Goal: Task Accomplishment & Management: Manage account settings

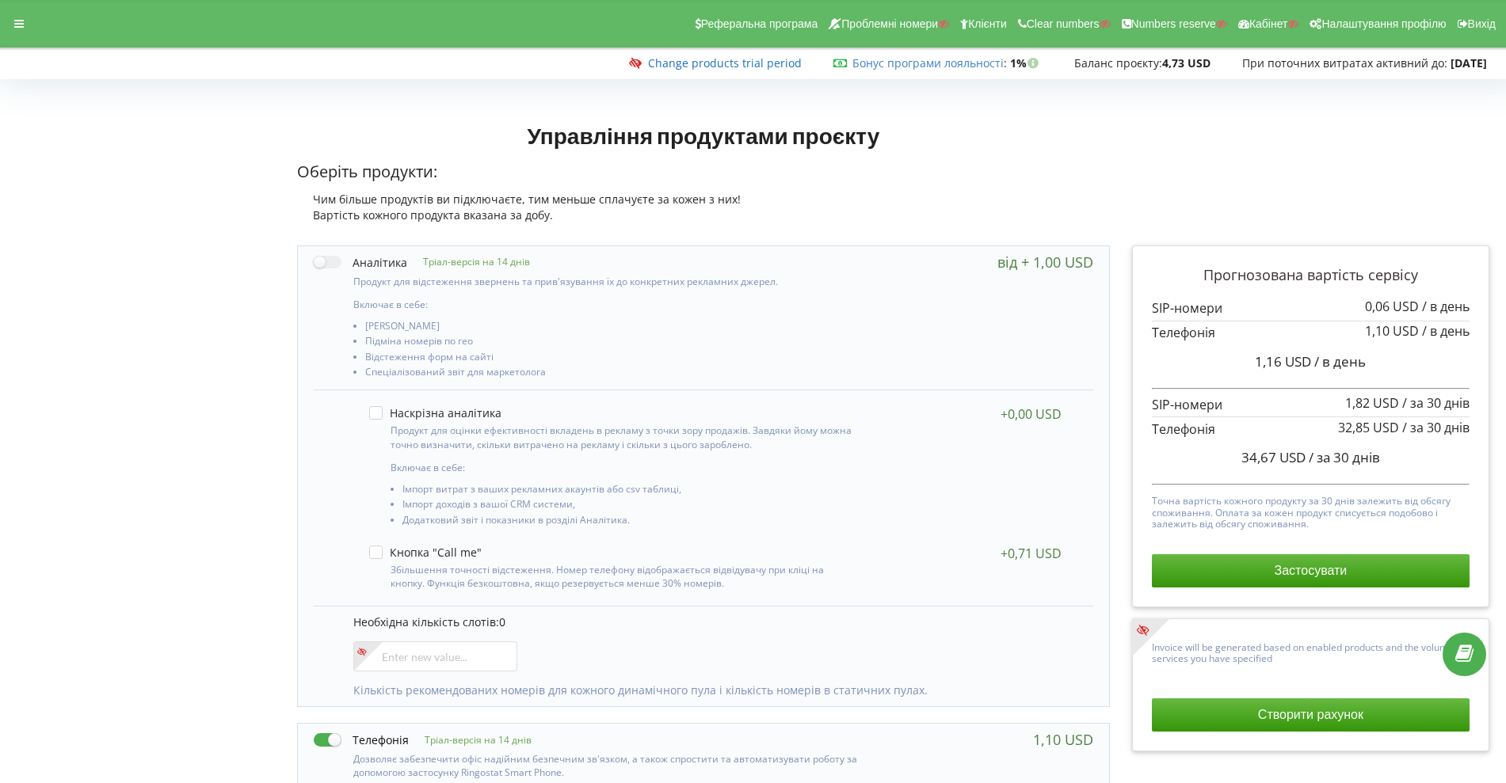
click at [725, 59] on link "Change products trial period" at bounding box center [725, 62] width 154 height 15
click at [10, 31] on div at bounding box center [19, 24] width 29 height 22
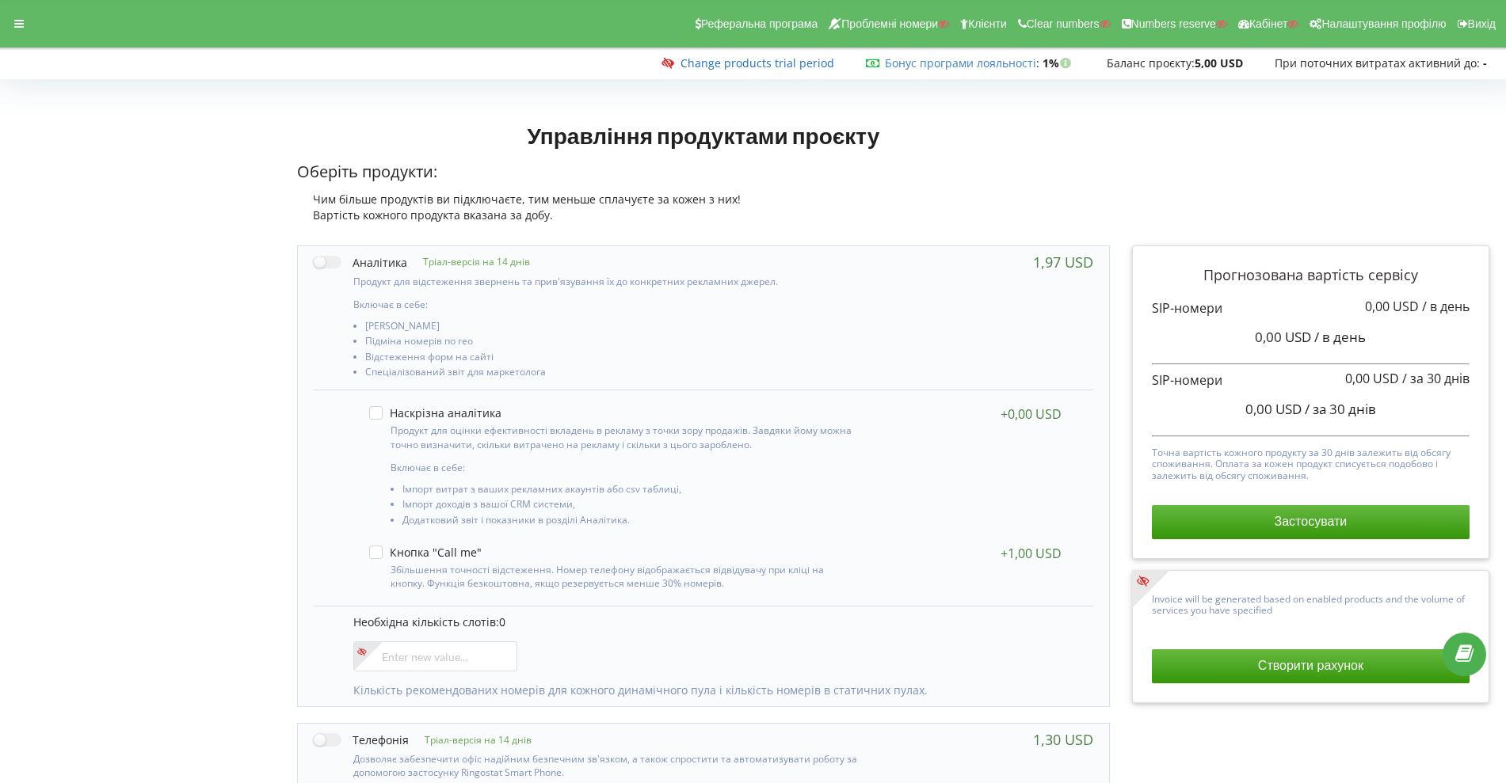
click at [809, 63] on link "Change products trial period" at bounding box center [757, 62] width 154 height 15
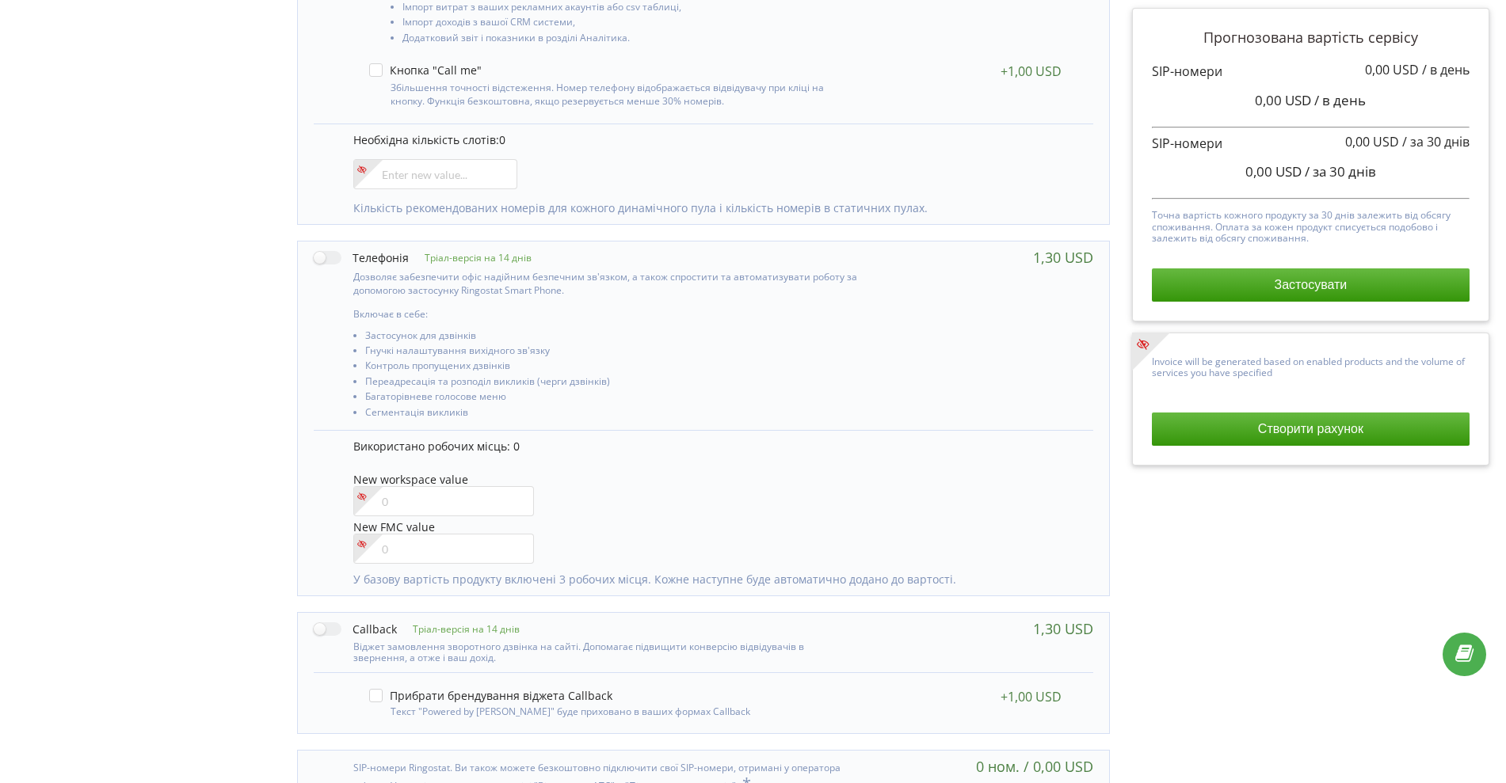
scroll to position [483, 0]
click at [328, 258] on label at bounding box center [361, 257] width 95 height 17
checkbox input "true"
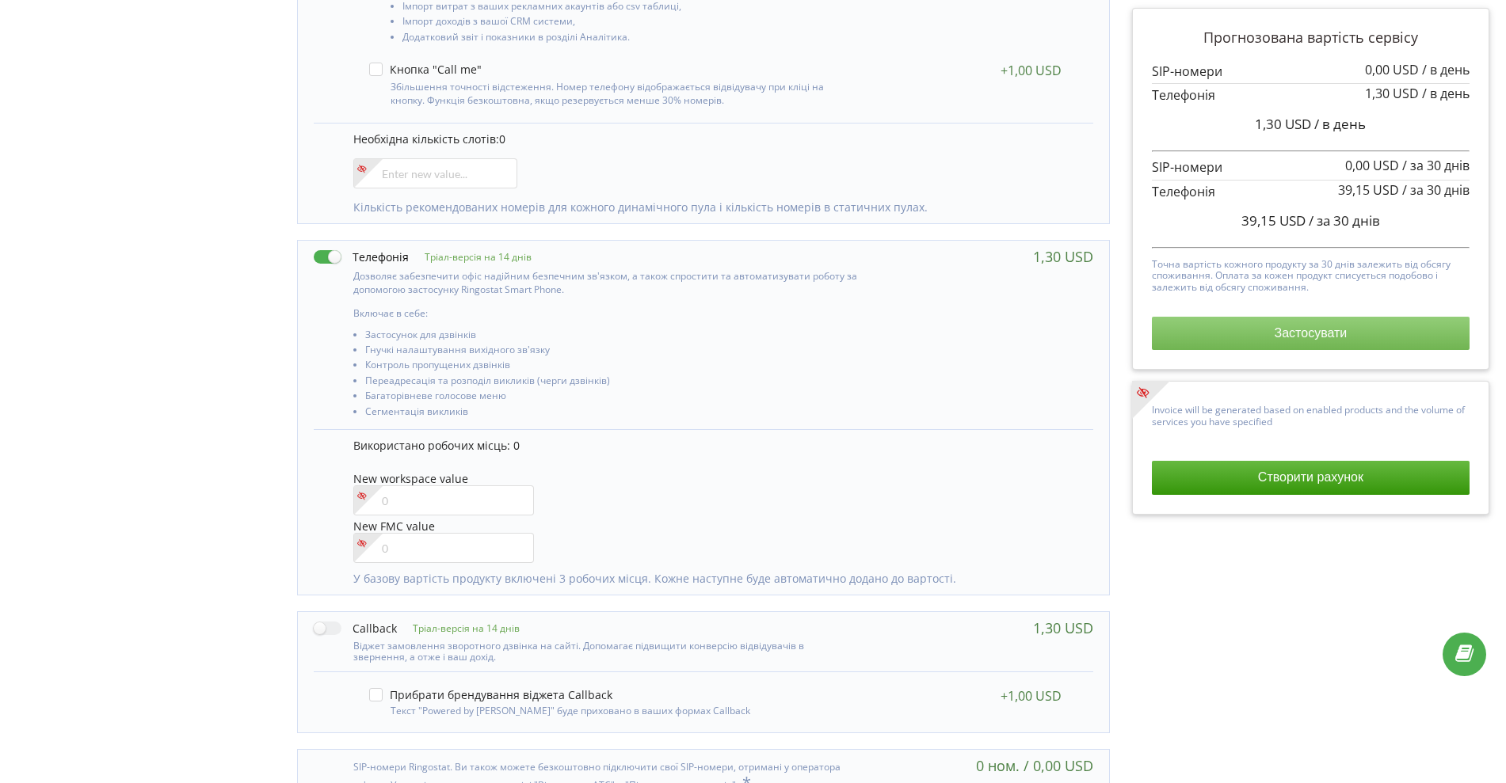
click at [1305, 342] on button "Застосувати" at bounding box center [1311, 333] width 318 height 33
